Goal: Navigation & Orientation: Find specific page/section

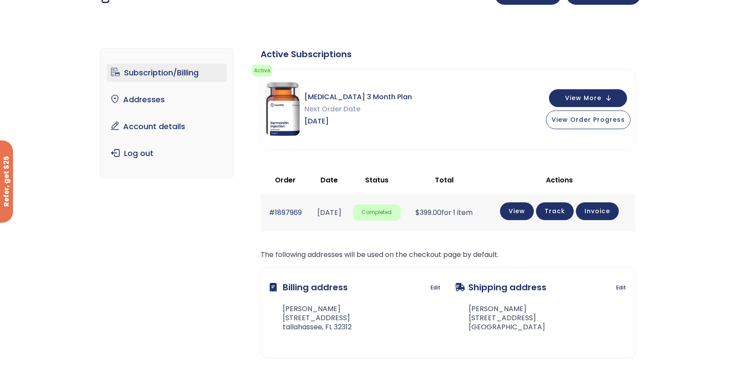
scroll to position [21, 0]
click at [584, 94] on span "View More" at bounding box center [583, 97] width 36 height 6
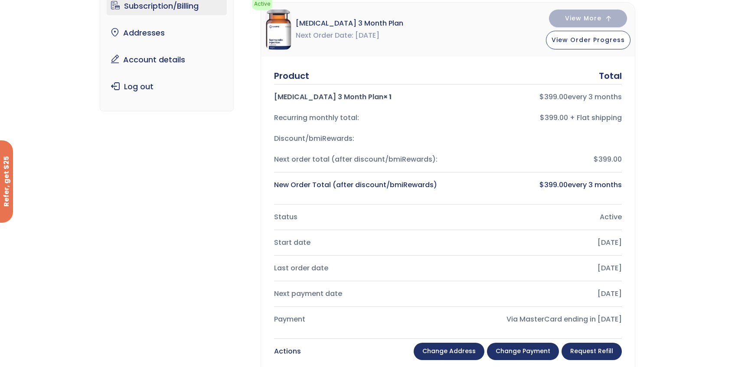
scroll to position [0, 0]
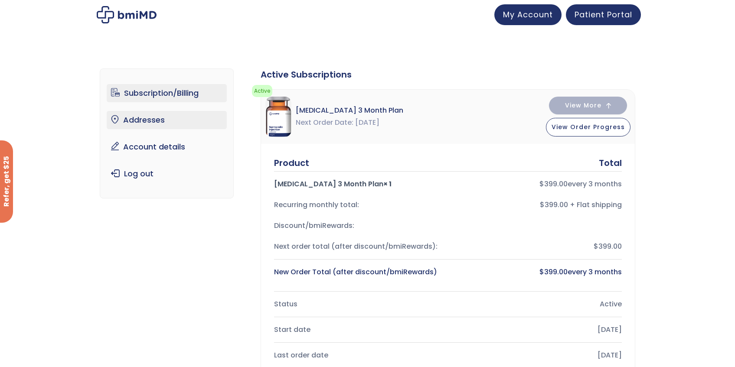
click at [137, 117] on link "Addresses" at bounding box center [167, 120] width 120 height 18
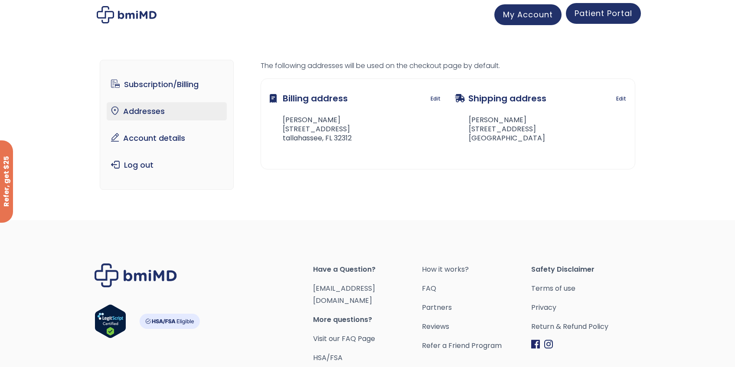
click at [587, 14] on span "Patient Portal" at bounding box center [604, 13] width 58 height 11
